Goal: Information Seeking & Learning: Learn about a topic

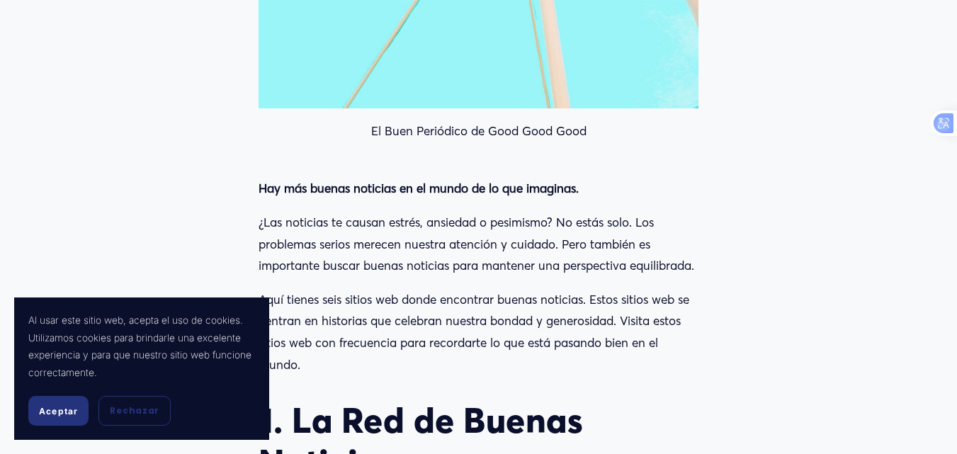
scroll to position [1193, 0]
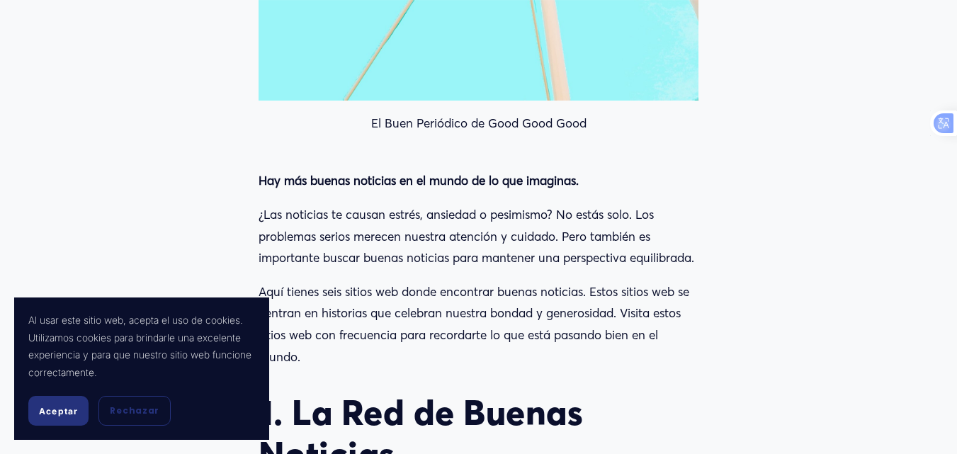
drag, startPoint x: 965, startPoint y: 25, endPoint x: 958, endPoint y: 140, distance: 115.6
click at [74, 406] on font "Aceptar" at bounding box center [58, 411] width 39 height 11
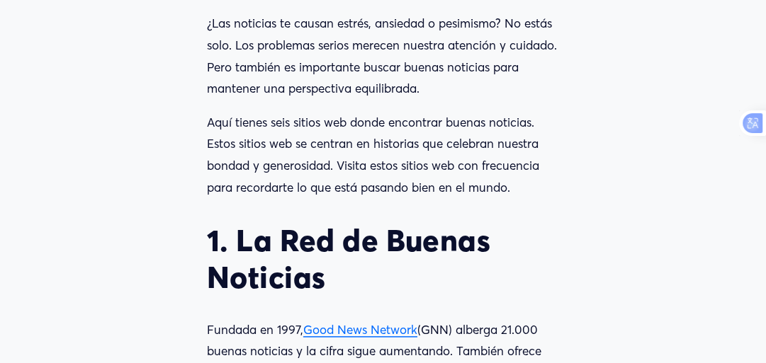
drag, startPoint x: 907, startPoint y: 4, endPoint x: 149, endPoint y: 142, distance: 770.4
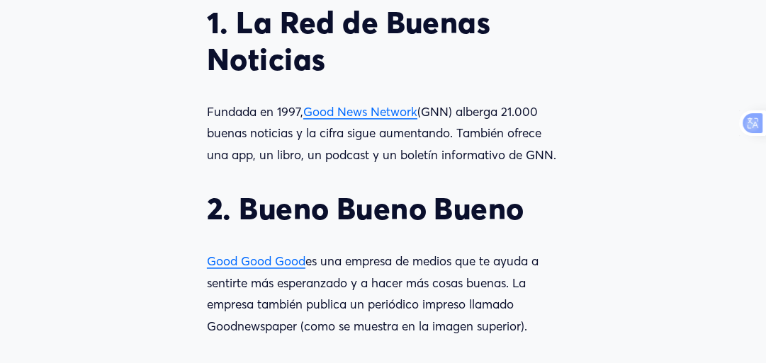
scroll to position [1425, 0]
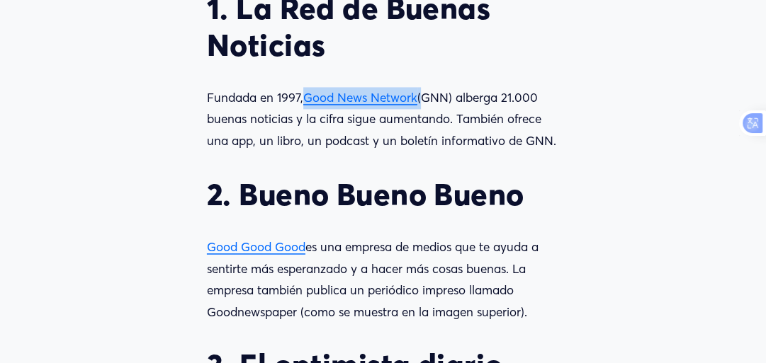
drag, startPoint x: 302, startPoint y: 100, endPoint x: 421, endPoint y: 93, distance: 119.2
click at [421, 93] on p "Fundada en 1997, Good News Network (GNN) alberga 21.000 buenas noticias y la ci…" at bounding box center [383, 119] width 352 height 65
copy p "Good News Network"
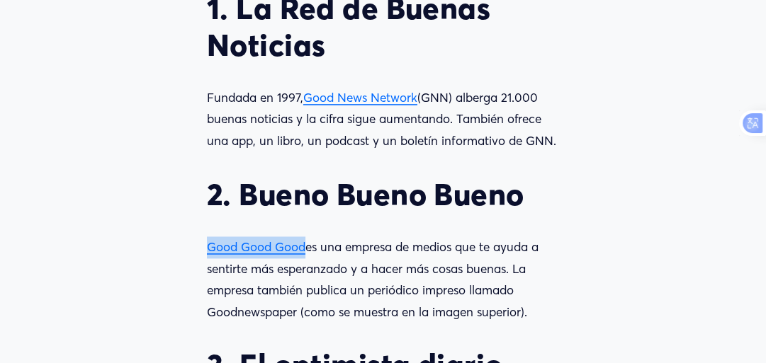
drag, startPoint x: 200, startPoint y: 251, endPoint x: 306, endPoint y: 251, distance: 105.5
copy font "Good Good Good"
click at [677, 222] on article "Solo buenas noticias: dónde encontrar buenas noticias en línea Disfrutar [DATE]…" at bounding box center [383, 345] width 766 height 3374
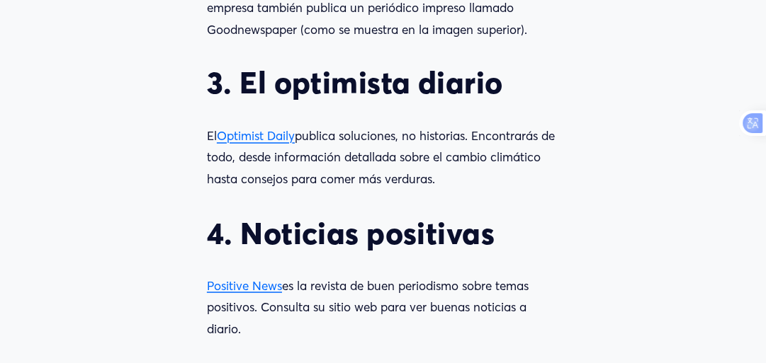
scroll to position [1714, 0]
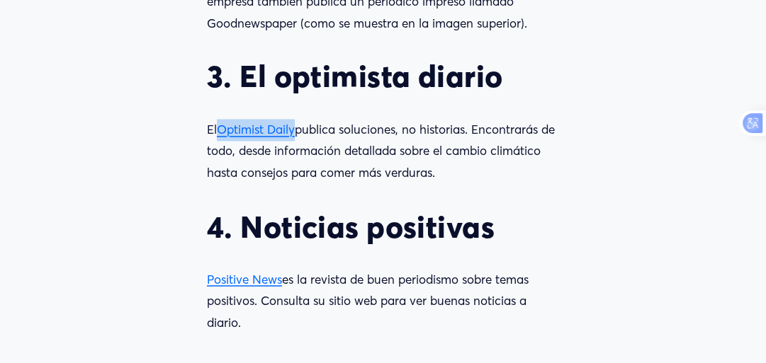
drag, startPoint x: 217, startPoint y: 130, endPoint x: 298, endPoint y: 130, distance: 80.7
click at [298, 130] on p "El Optimist Daily publica soluciones, no historias. Encontrarás de todo, desde …" at bounding box center [383, 151] width 352 height 65
copy p "Optimist Daily"
drag, startPoint x: 286, startPoint y: 283, endPoint x: 102, endPoint y: 282, distance: 184.2
click at [102, 282] on article "Solo buenas noticias: dónde encontrar buenas noticias en línea Disfrutar [DATE]…" at bounding box center [383, 56] width 766 height 3374
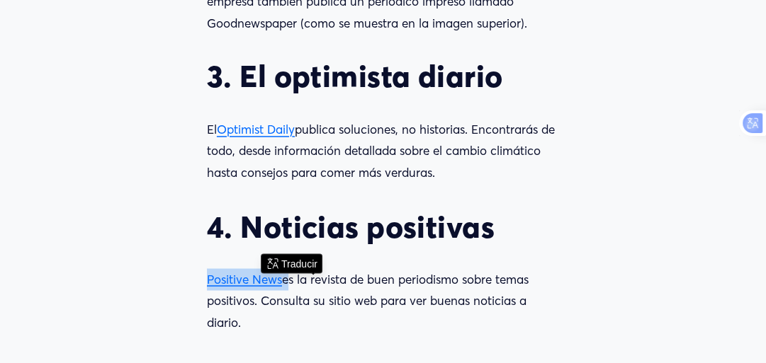
copy p "Positive News"
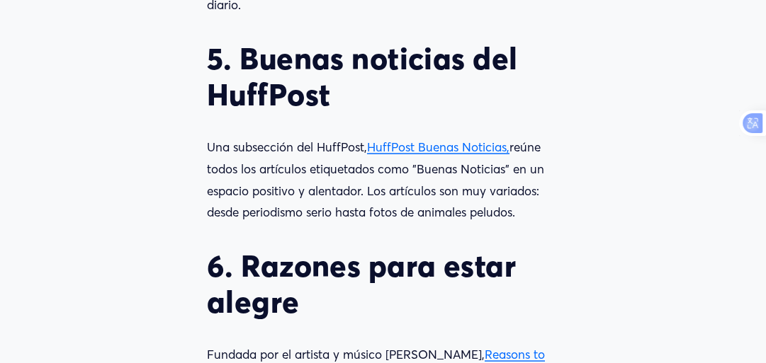
scroll to position [2060, 0]
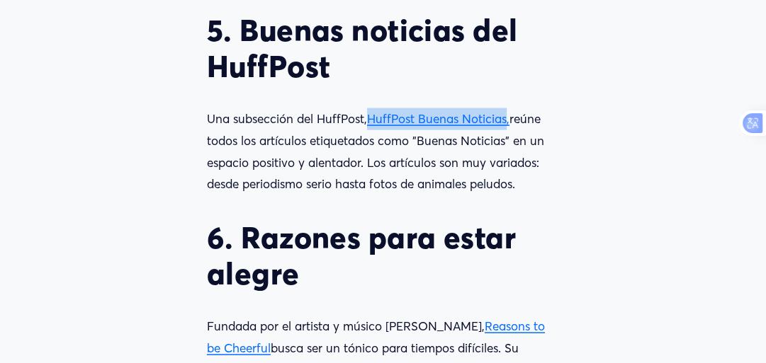
drag, startPoint x: 368, startPoint y: 123, endPoint x: 510, endPoint y: 113, distance: 142.8
click at [510, 113] on div "Hay más buenas noticias en el mundo de lo que imaginas. ¿Las noticias te causan…" at bounding box center [383, 101] width 352 height 1978
copy p "HuffPost Buenas Noticias"
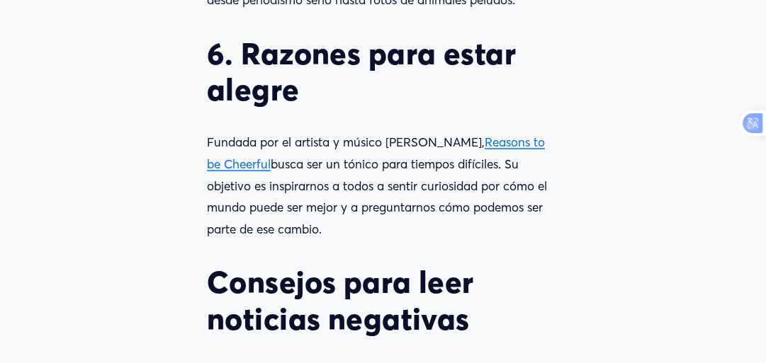
scroll to position [2258, 0]
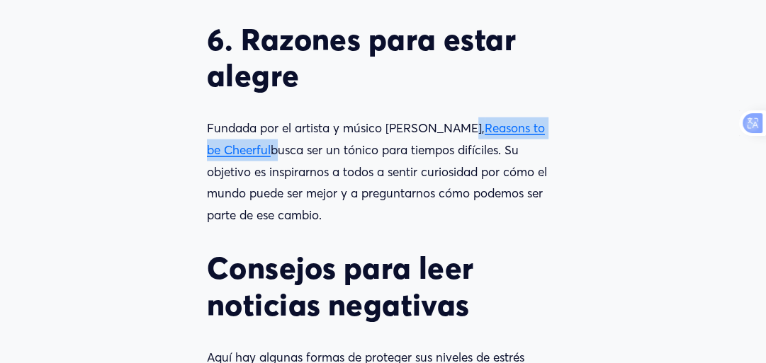
drag, startPoint x: 456, startPoint y: 133, endPoint x: 256, endPoint y: 155, distance: 200.9
click at [256, 155] on p "Fundada por el artista y músico [PERSON_NAME], Reasons to be Cheerful busca ser…" at bounding box center [383, 172] width 352 height 108
copy p "Reasons to be Cheerful"
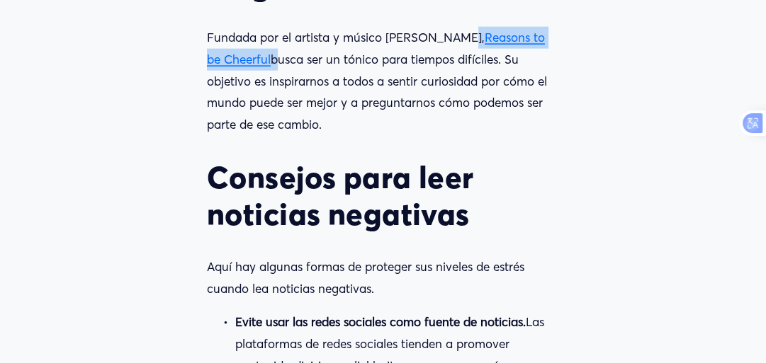
scroll to position [2363, 0]
